Goal: Task Accomplishment & Management: Complete application form

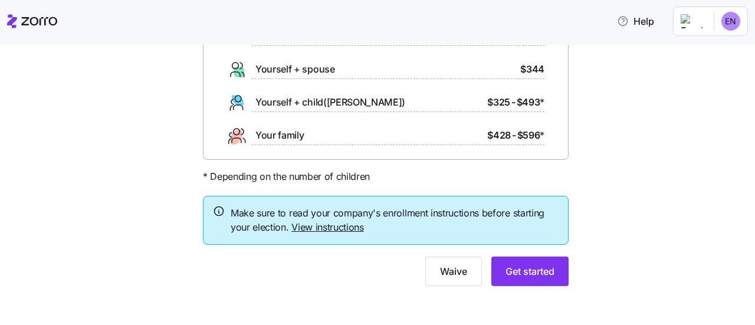
scroll to position [130, 0]
